Goal: Contribute content

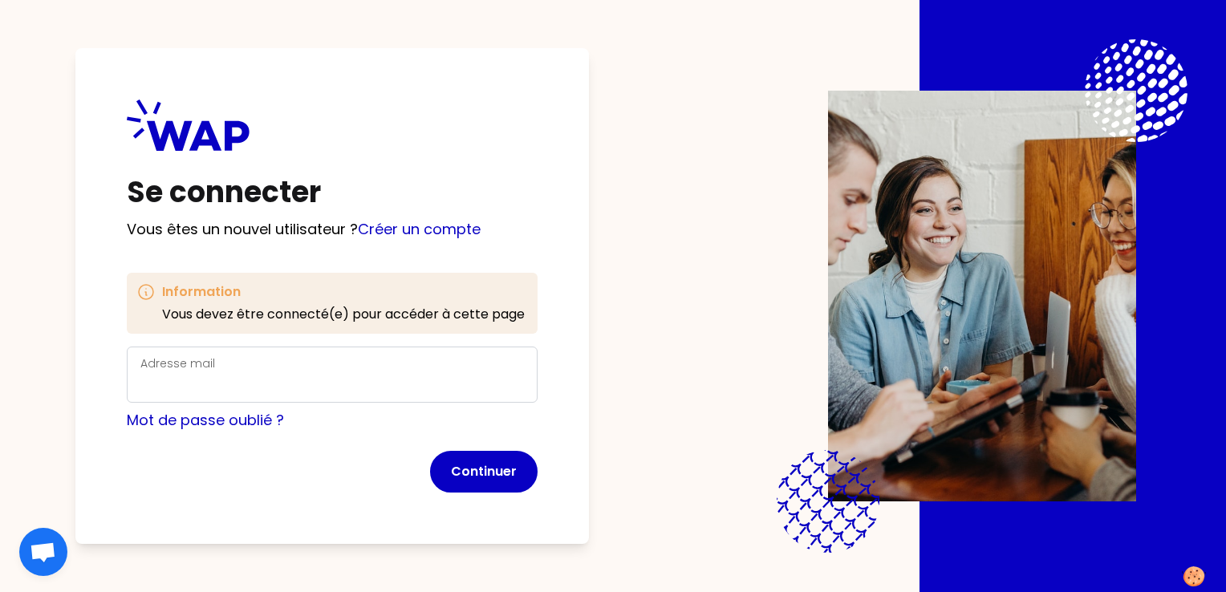
click at [322, 362] on div "Adresse mail" at bounding box center [331, 375] width 383 height 42
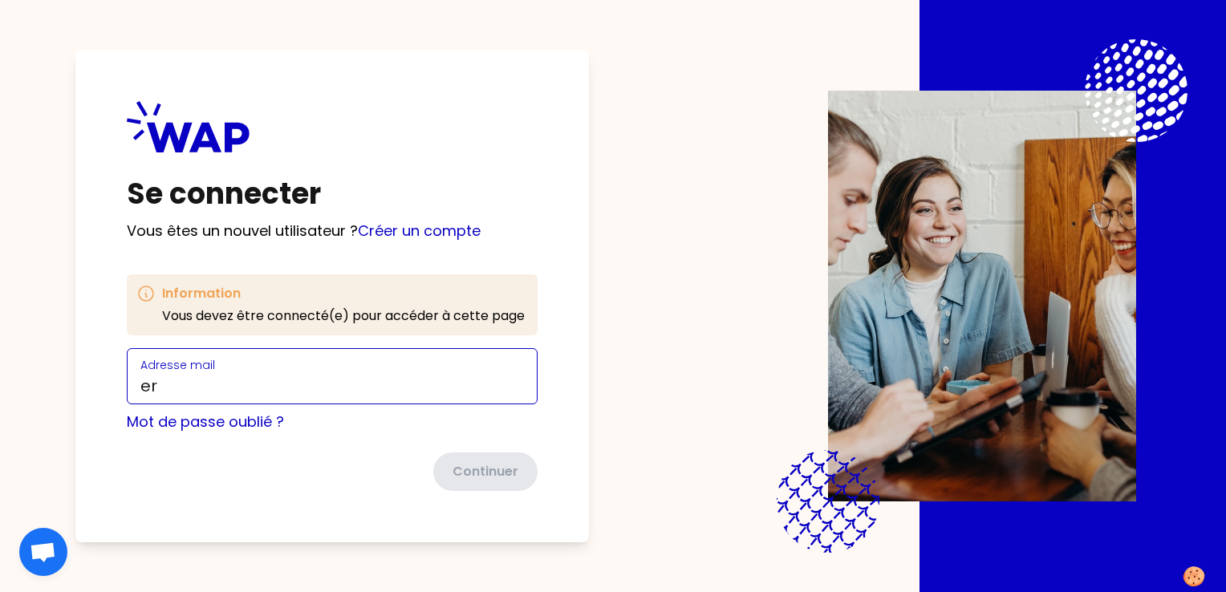
type input "[PERSON_NAME][EMAIL_ADDRESS][PERSON_NAME][DOMAIN_NAME]"
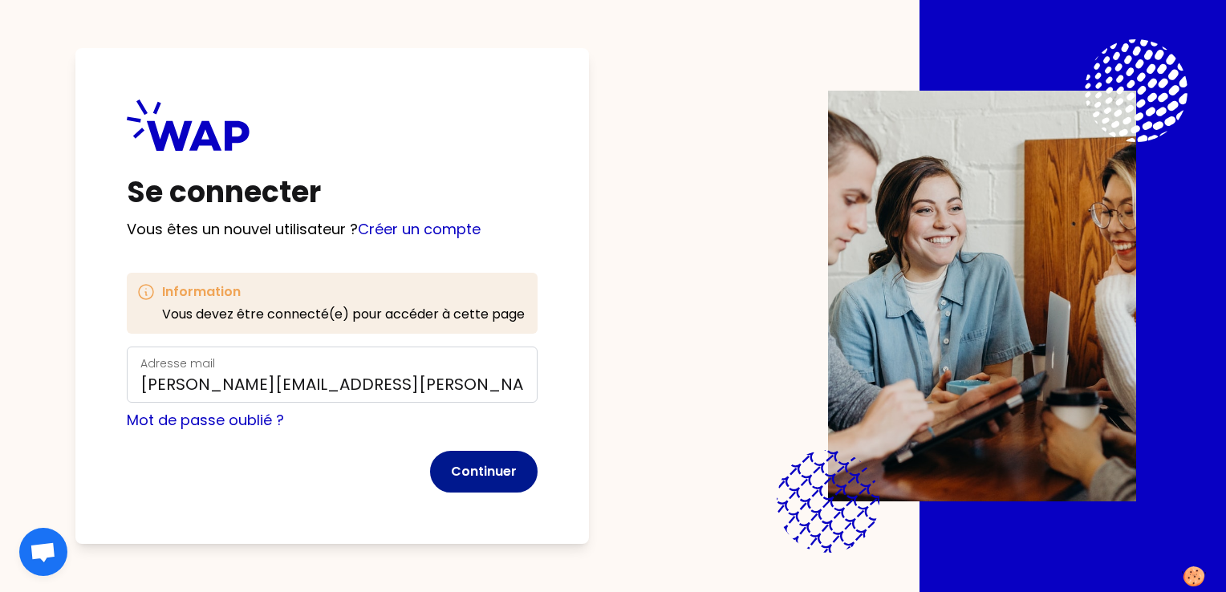
click at [491, 464] on button "Continuer" at bounding box center [483, 472] width 107 height 42
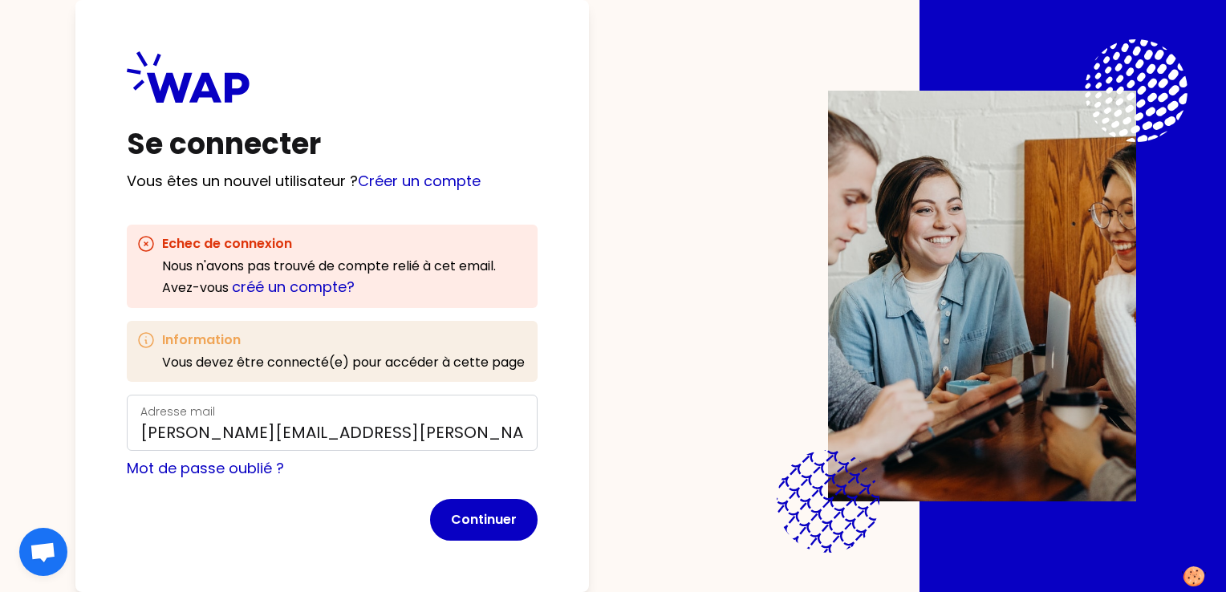
click at [298, 505] on div "Continuer" at bounding box center [332, 520] width 411 height 42
click at [480, 514] on button "Continuer" at bounding box center [483, 520] width 107 height 42
click at [288, 286] on link "créé un compte?" at bounding box center [293, 287] width 123 height 20
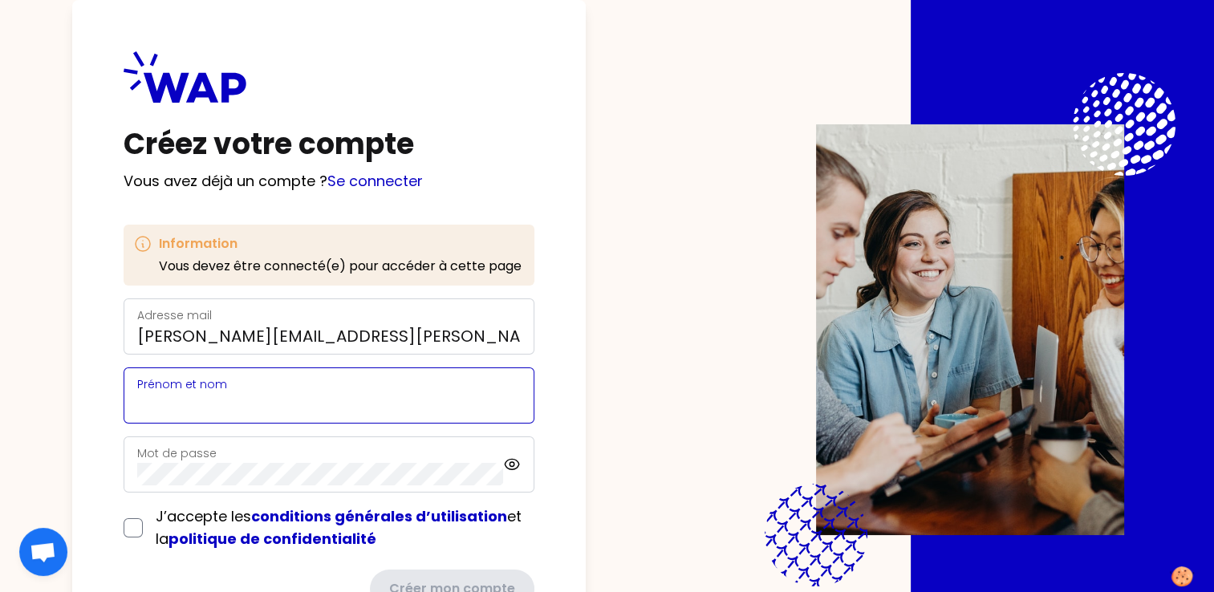
click at [279, 394] on input "Prénom et nom" at bounding box center [328, 405] width 383 height 22
type input "[PERSON_NAME] [PERSON_NAME]"
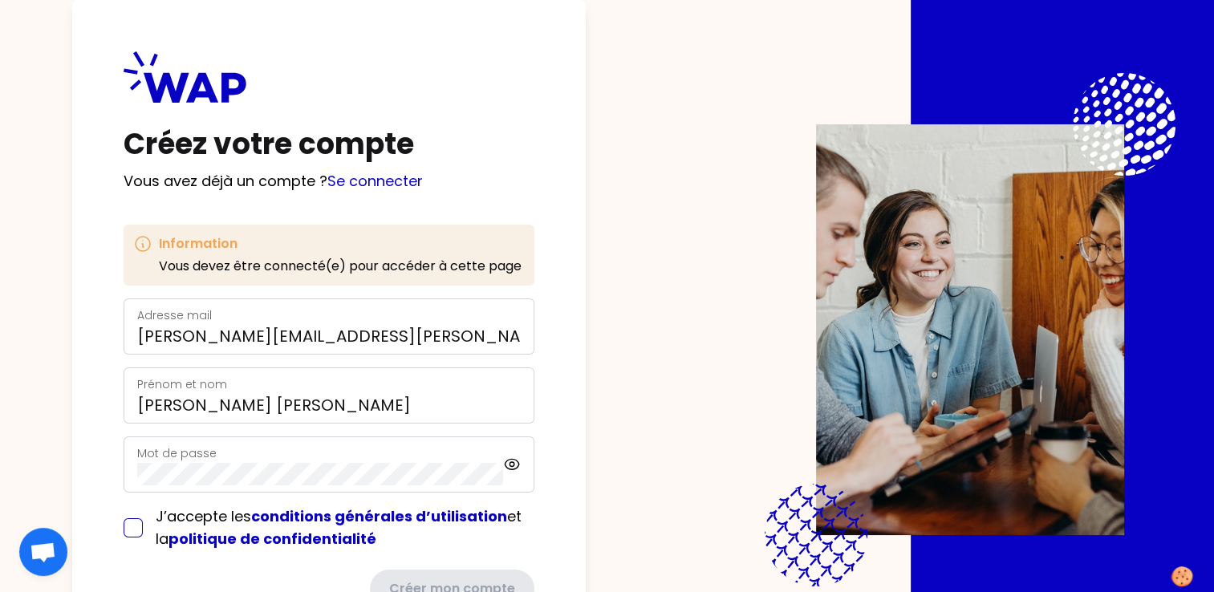
click at [142, 527] on input "checkbox" at bounding box center [133, 527] width 19 height 19
checkbox input "true"
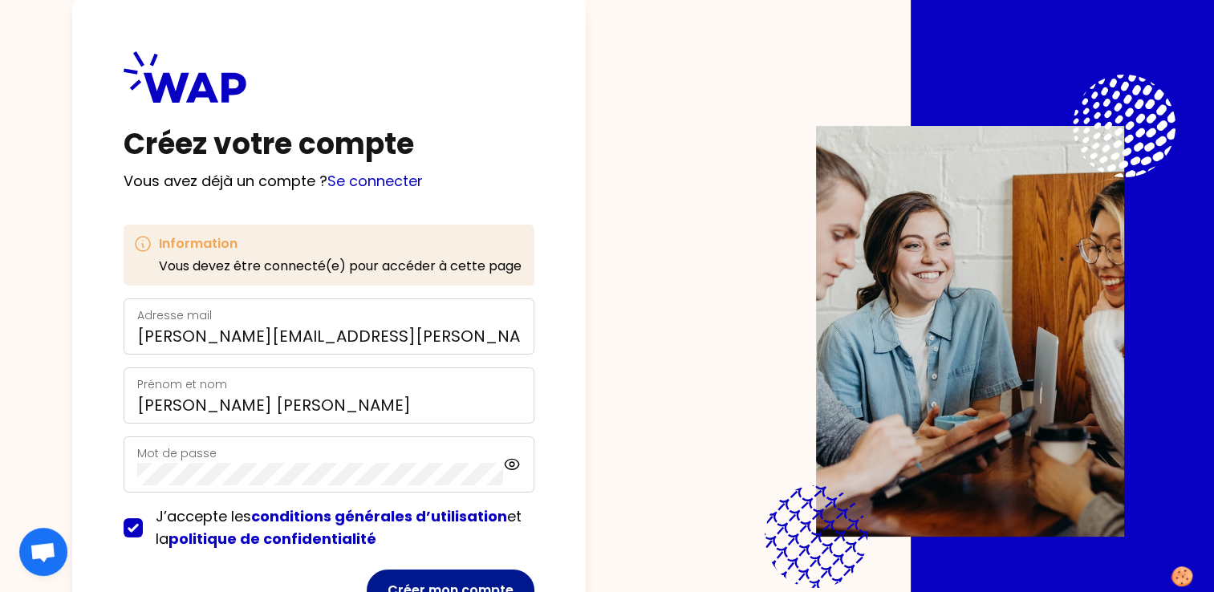
click at [517, 579] on button "Créer mon compte" at bounding box center [451, 591] width 168 height 42
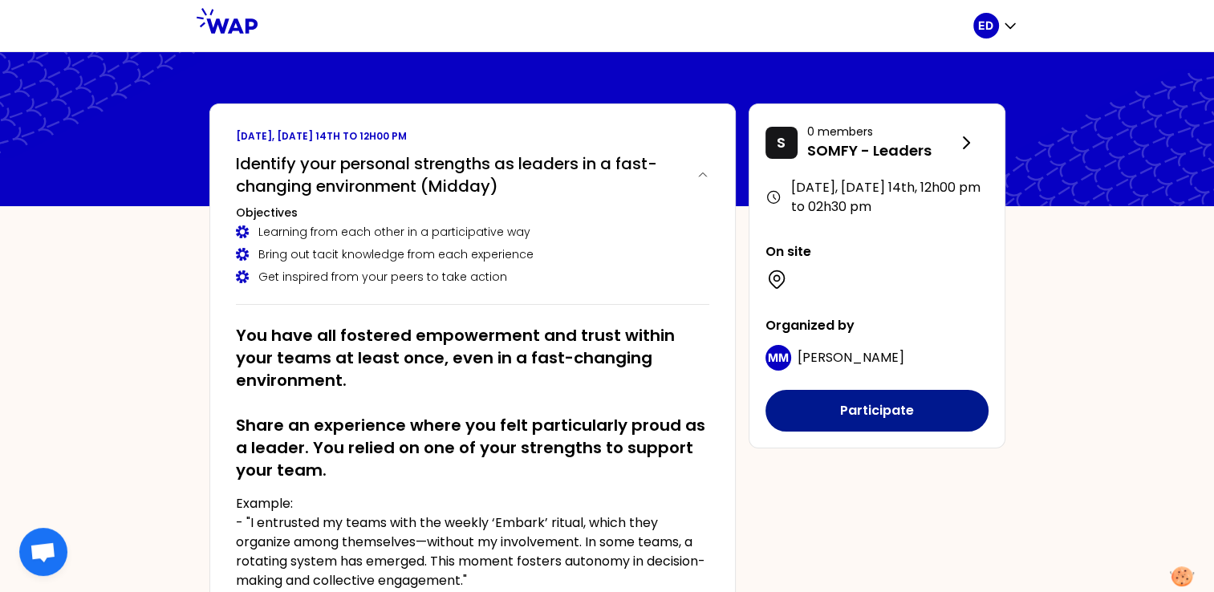
click at [892, 405] on button "Participate" at bounding box center [876, 411] width 223 height 42
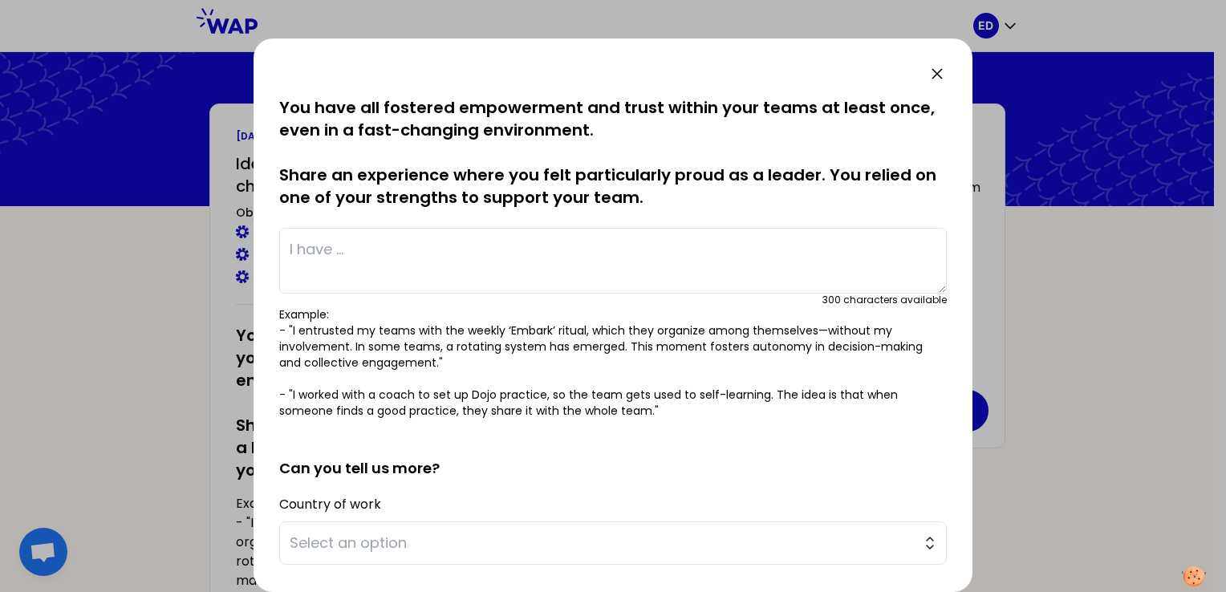
click at [449, 271] on textarea at bounding box center [612, 261] width 667 height 66
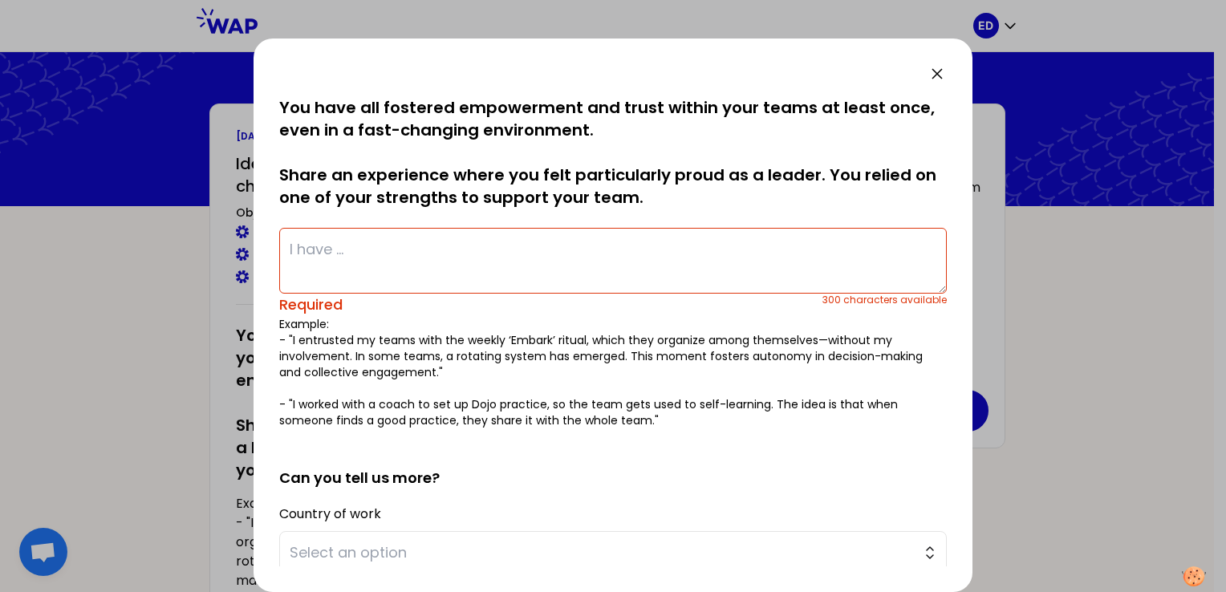
click at [340, 255] on textarea at bounding box center [612, 261] width 667 height 66
click at [486, 251] on textarea at bounding box center [612, 261] width 667 height 66
type textarea "M"
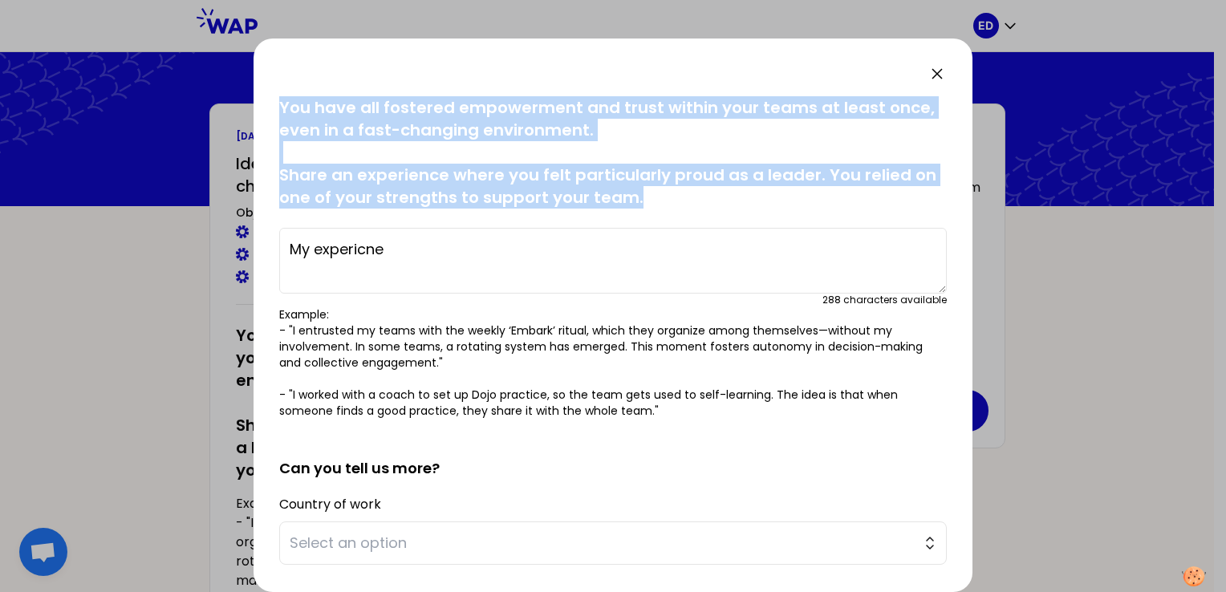
drag, startPoint x: 276, startPoint y: 107, endPoint x: 639, endPoint y: 197, distance: 373.5
click at [639, 197] on div "saved You have all fostered empowerment and trust within your teams at least on…" at bounding box center [612, 315] width 719 height 553
drag, startPoint x: 639, startPoint y: 197, endPoint x: 549, endPoint y: 186, distance: 90.5
copy p "You have all fostered empowerment and trust within your teams at least once, ev…"
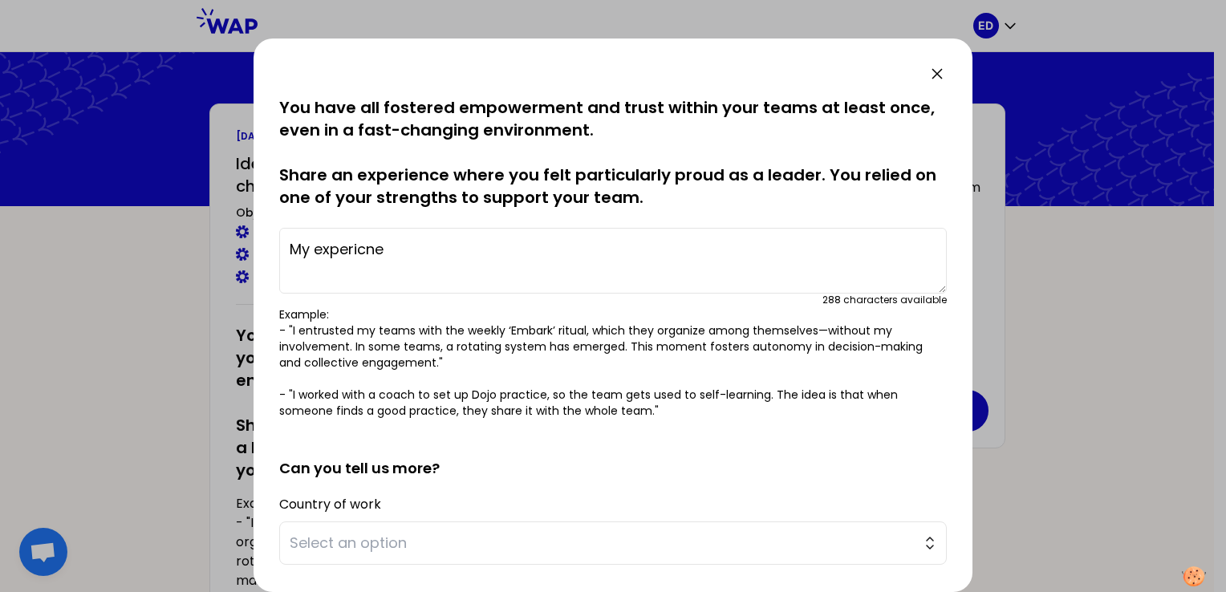
click at [707, 278] on textarea "My expericne" at bounding box center [612, 261] width 667 height 66
click at [539, 254] on textarea "My expericne" at bounding box center [612, 261] width 667 height 66
click at [539, 255] on textarea "My expericne" at bounding box center [612, 261] width 667 height 66
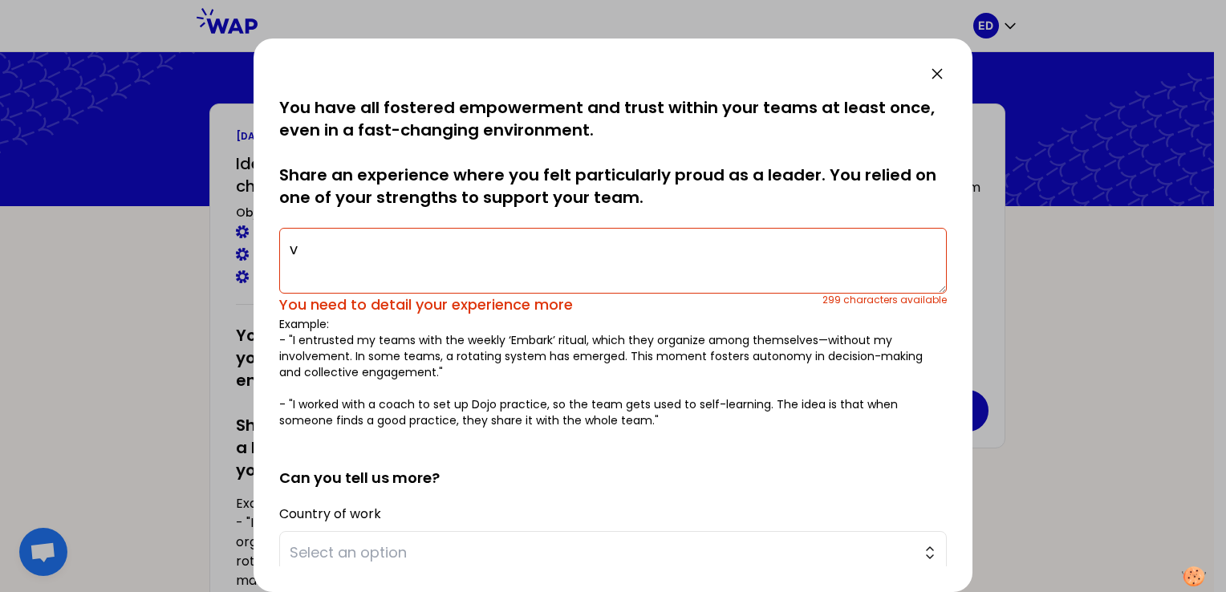
paste textarea "I addressed recurring meeting delays by raising the lack of role-modeling in ou…"
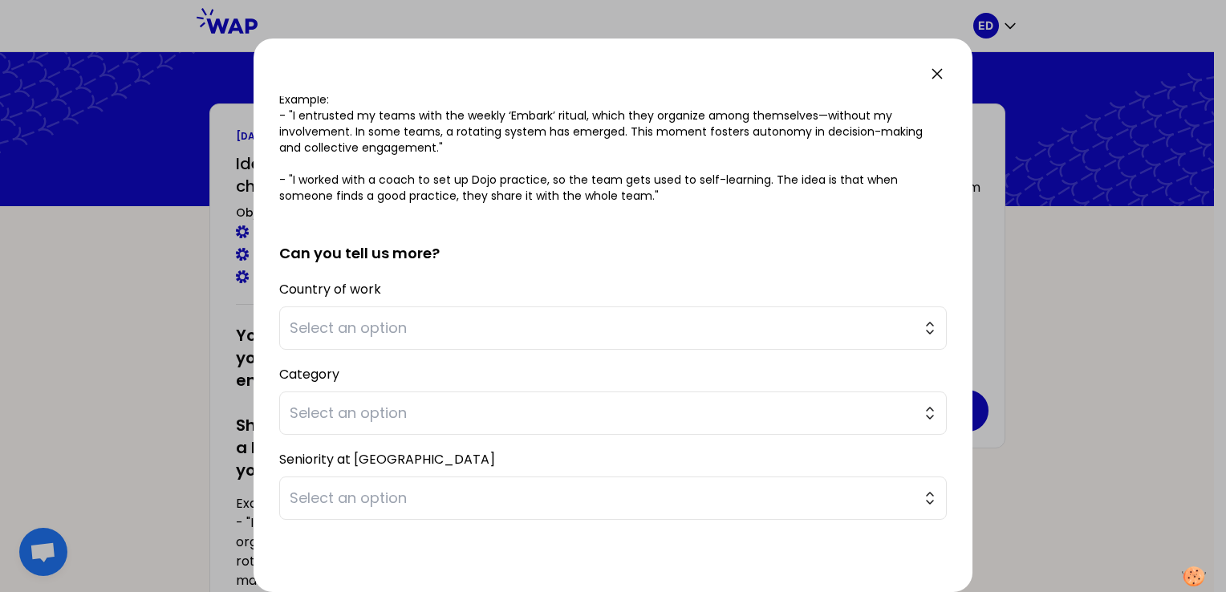
scroll to position [241, 0]
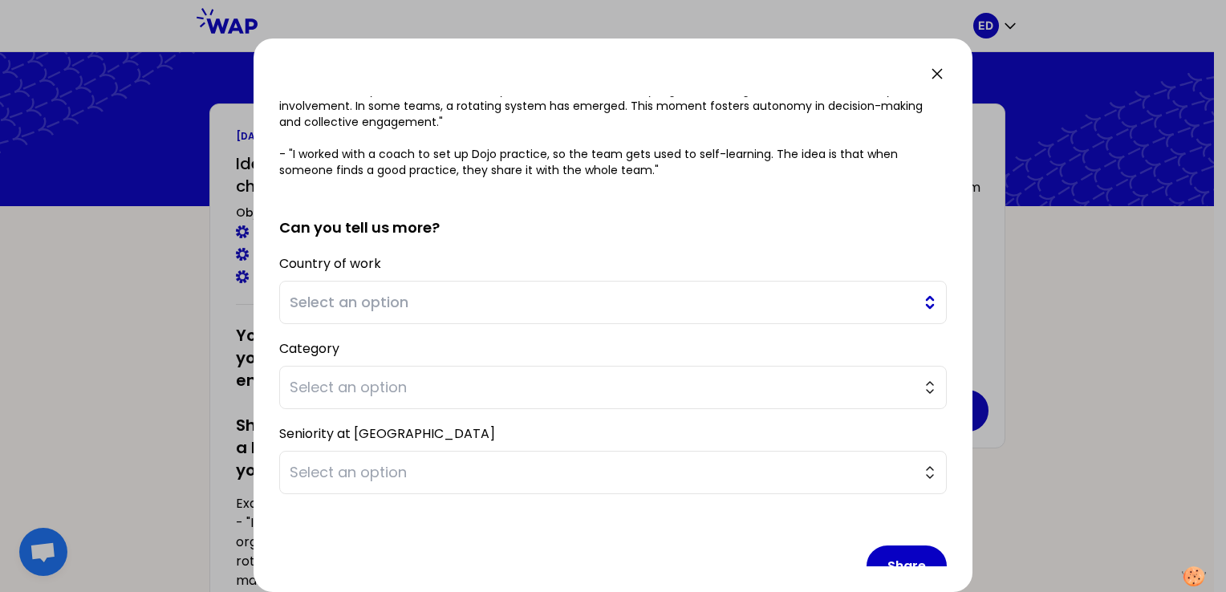
type textarea "I addressed recurring meeting delays by raising the lack of role-modeling in ou…"
click at [431, 303] on span "Select an option" at bounding box center [602, 302] width 624 height 22
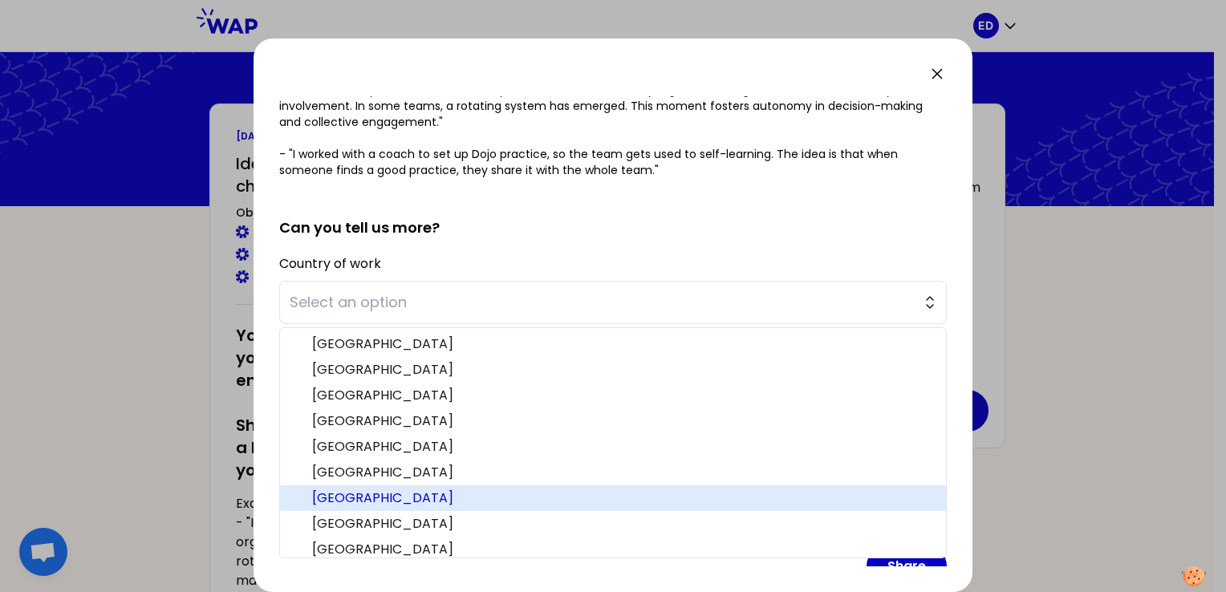
click at [371, 499] on span "[GEOGRAPHIC_DATA]" at bounding box center [622, 498] width 621 height 19
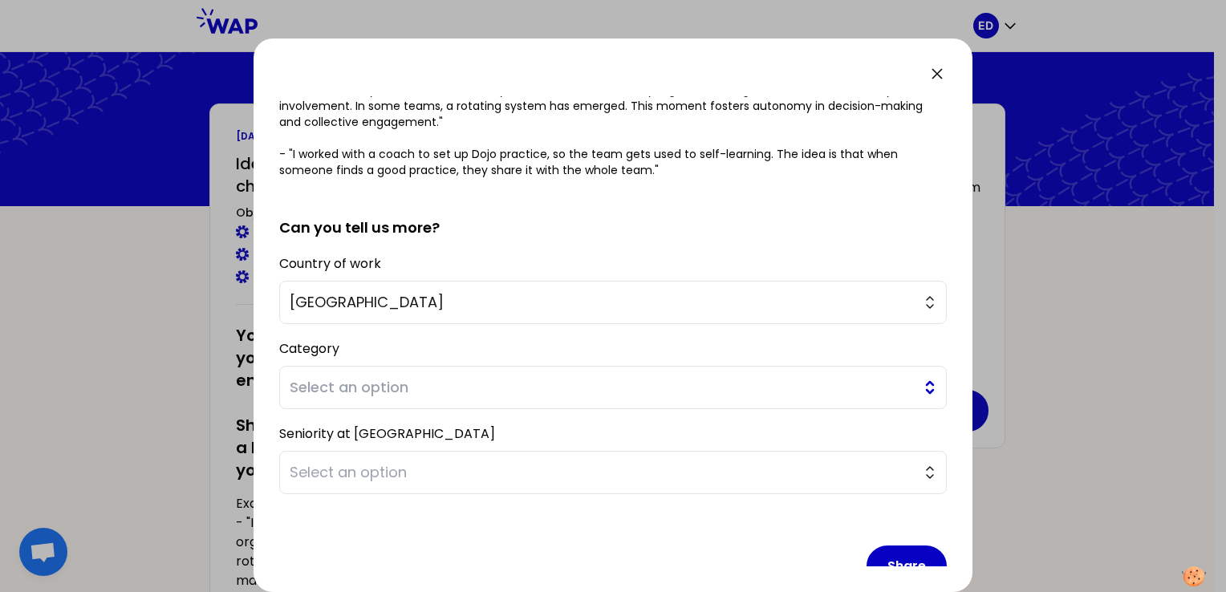
click at [360, 400] on button "Select an option" at bounding box center [612, 387] width 667 height 43
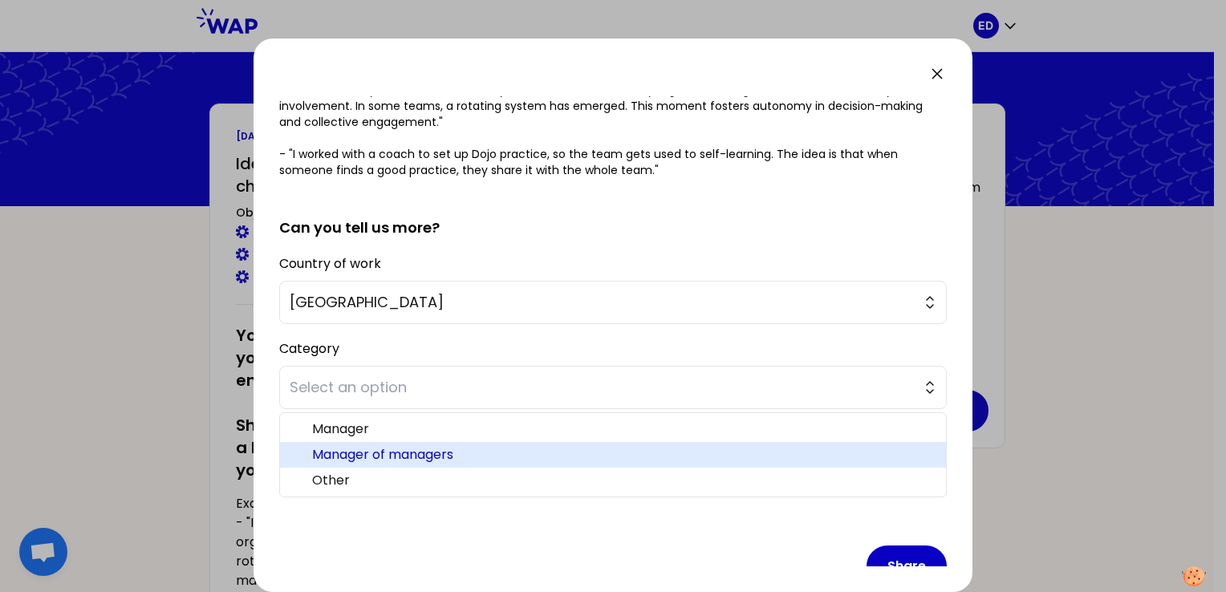
click at [355, 445] on span "Manager of managers" at bounding box center [622, 454] width 621 height 19
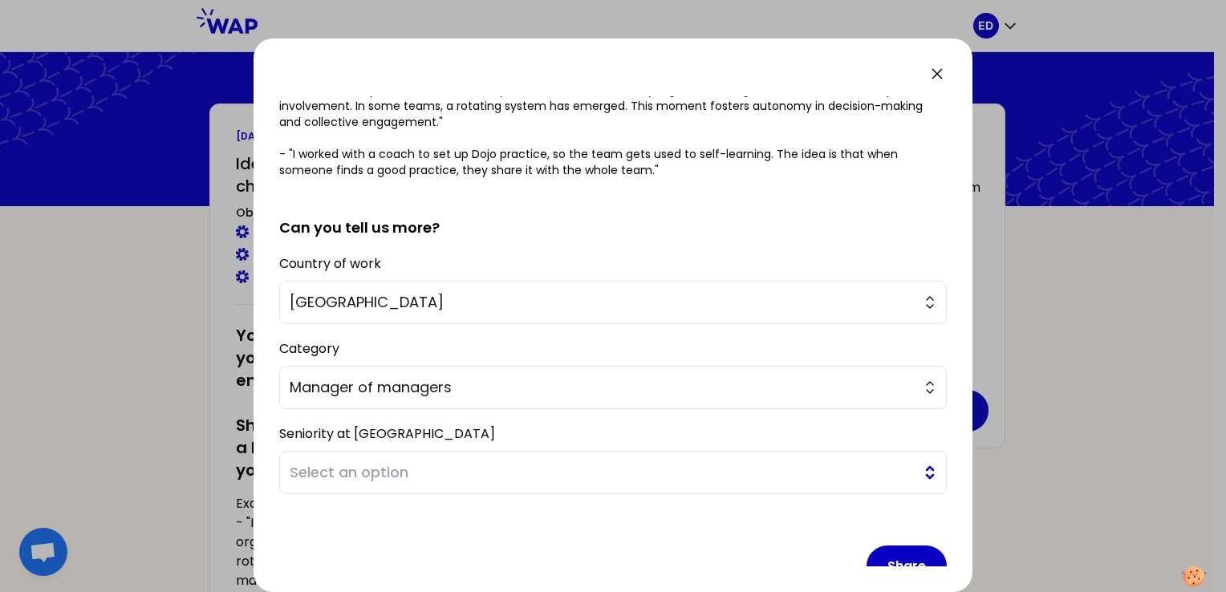
click at [353, 468] on span "Select an option" at bounding box center [602, 472] width 624 height 22
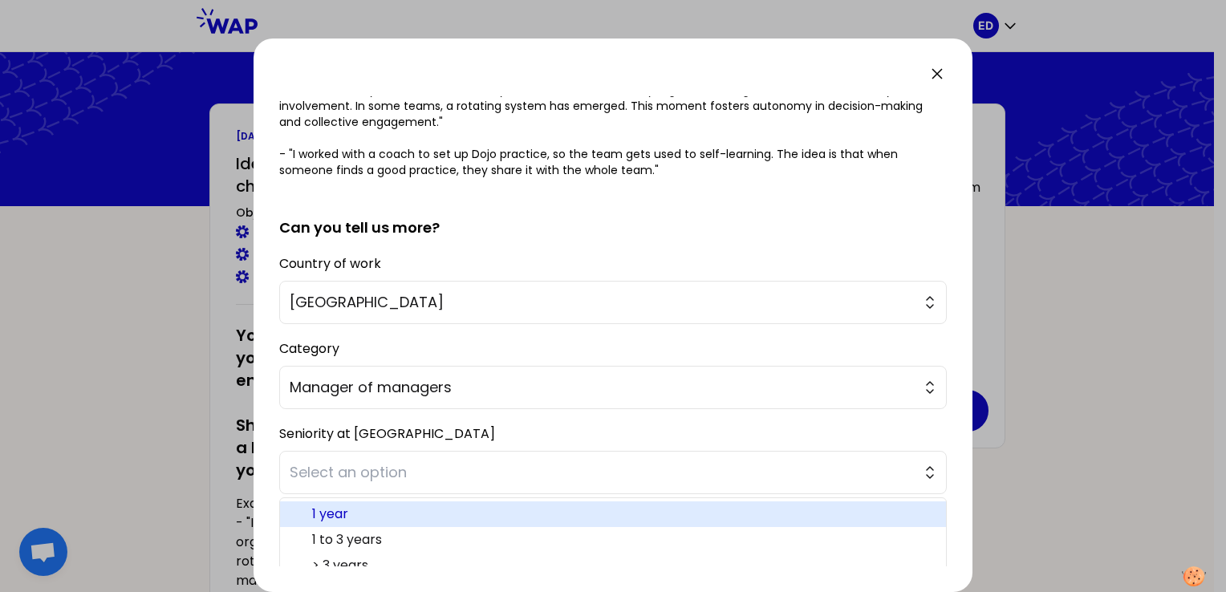
scroll to position [272, 0]
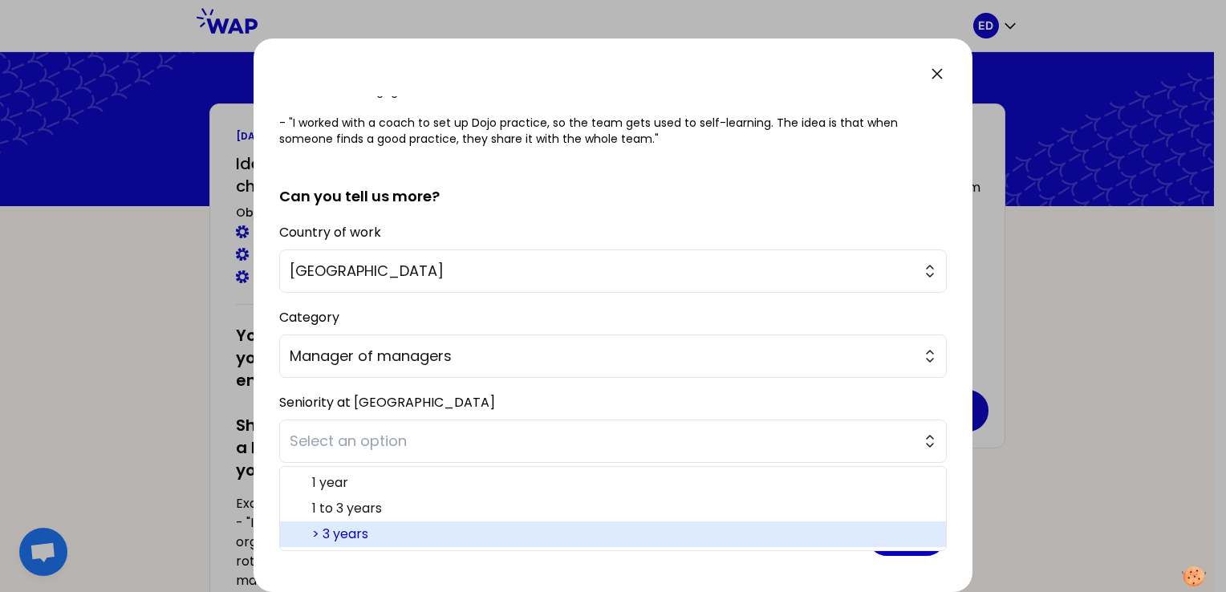
click at [412, 533] on span "> 3 years" at bounding box center [622, 534] width 621 height 19
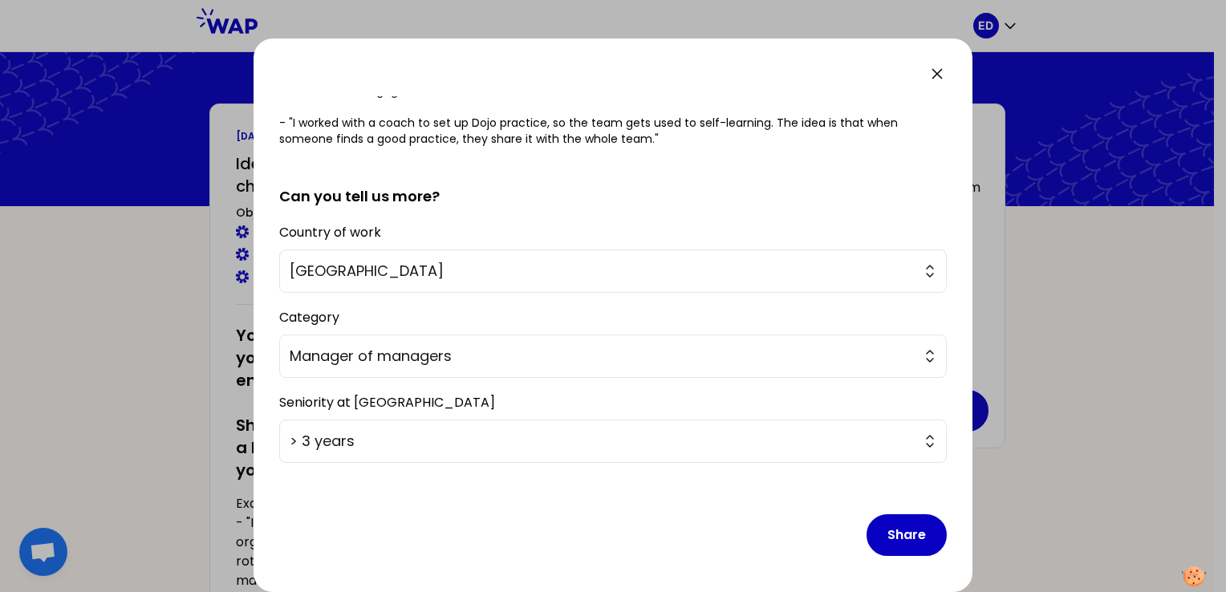
drag, startPoint x: 889, startPoint y: 534, endPoint x: 480, endPoint y: 502, distance: 410.3
click at [889, 534] on button "Share" at bounding box center [906, 535] width 80 height 42
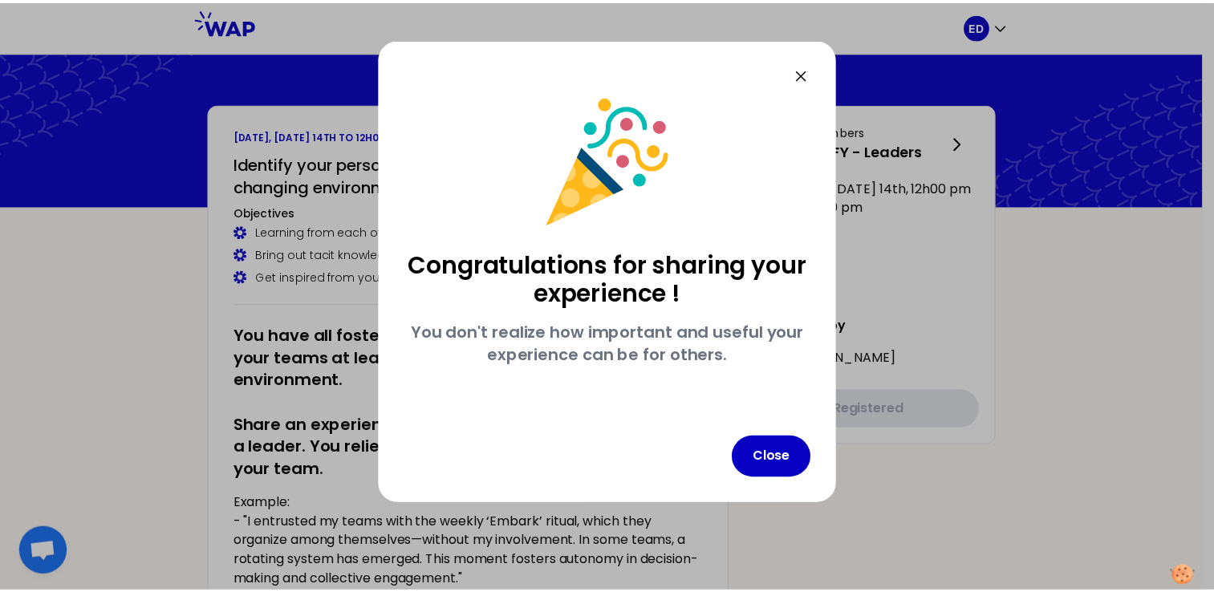
scroll to position [0, 0]
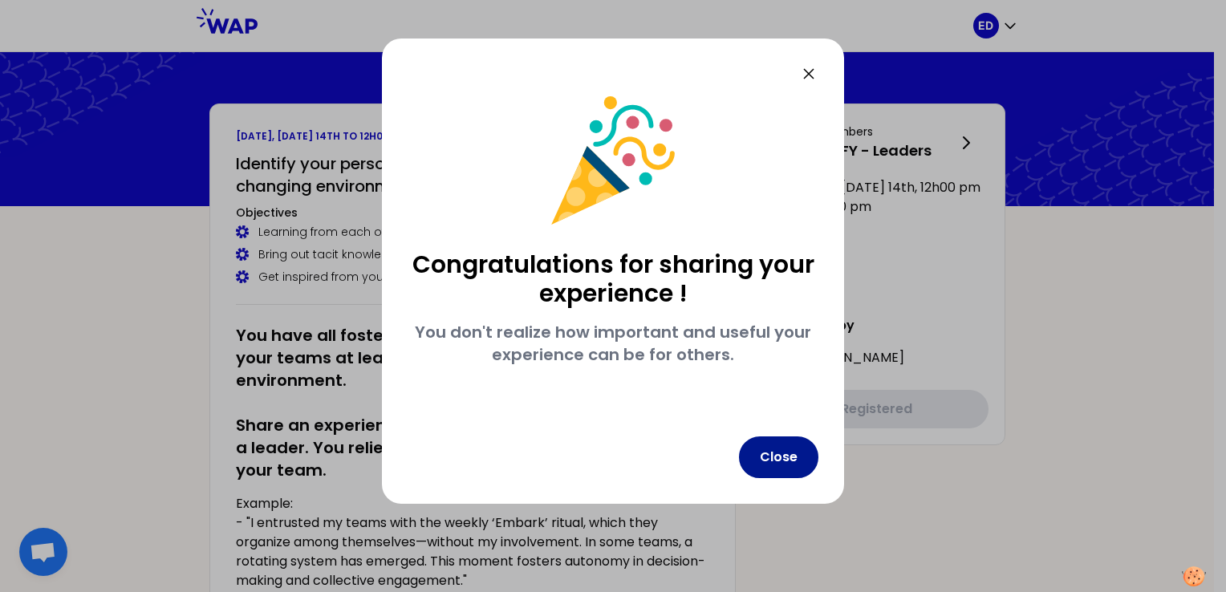
click at [780, 467] on button "Close" at bounding box center [778, 457] width 79 height 42
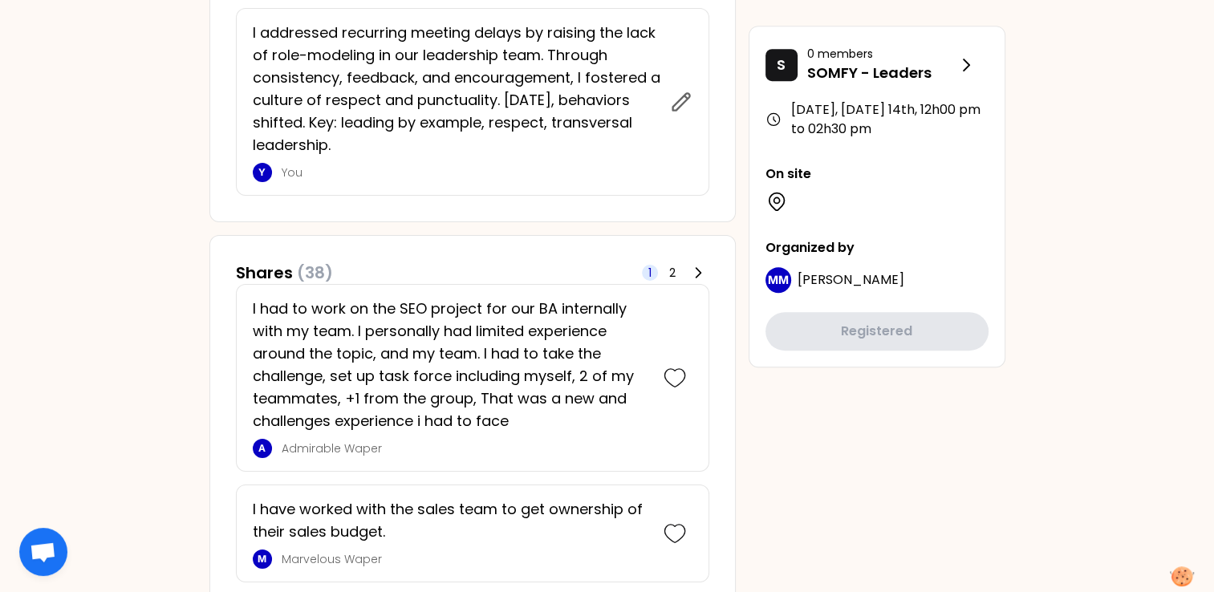
scroll to position [674, 0]
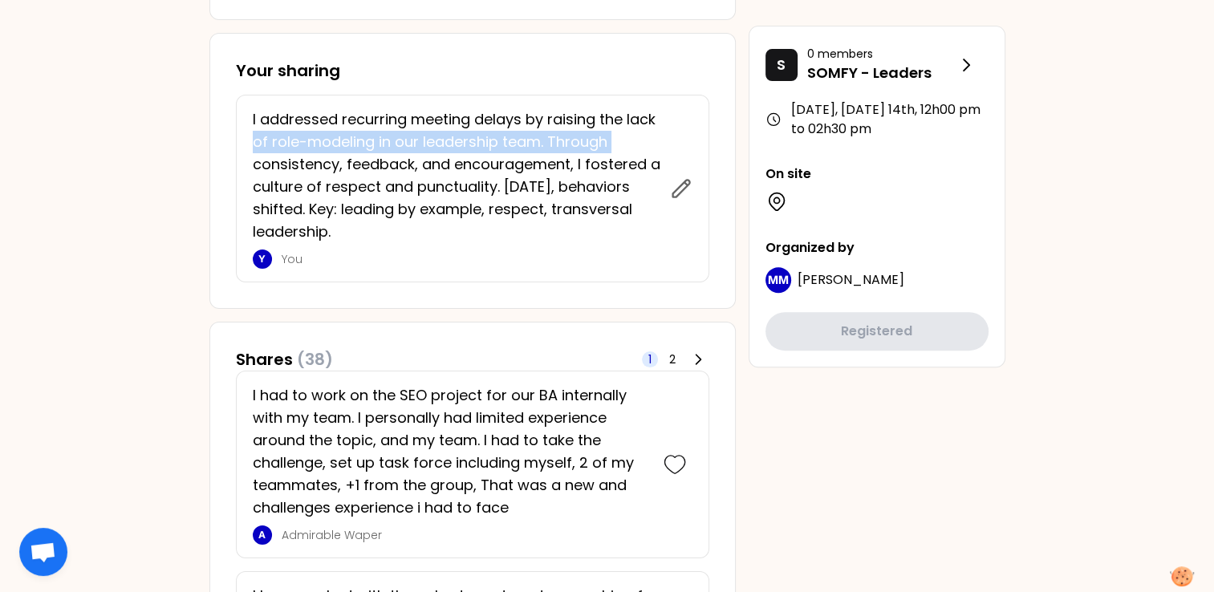
drag, startPoint x: 120, startPoint y: 152, endPoint x: 120, endPoint y: 164, distance: 11.3
